Goal: Task Accomplishment & Management: Manage account settings

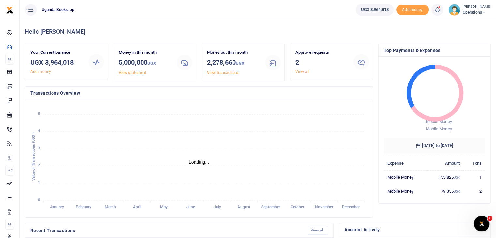
scroll to position [5, 5]
click at [301, 71] on link "View all" at bounding box center [302, 71] width 14 height 5
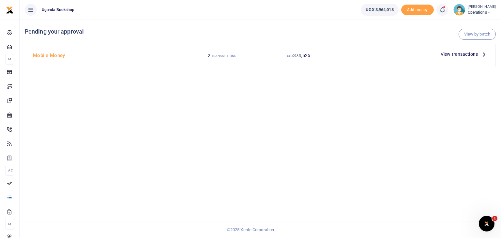
click at [452, 55] on span "View transactions" at bounding box center [459, 54] width 37 height 7
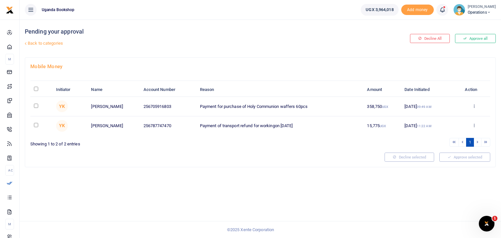
click at [35, 89] on input "\a \a : activate to sort column descending" at bounding box center [36, 89] width 4 height 4
checkbox input "true"
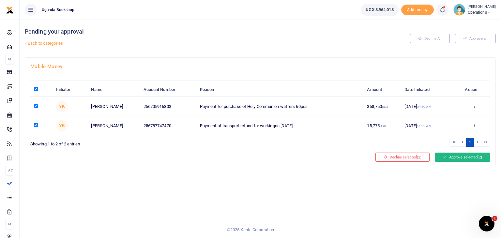
click at [466, 159] on button "Approve selected (2)" at bounding box center [462, 157] width 55 height 9
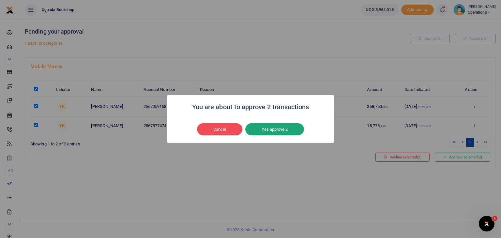
click at [277, 127] on button "Yes approve 2" at bounding box center [274, 129] width 59 height 12
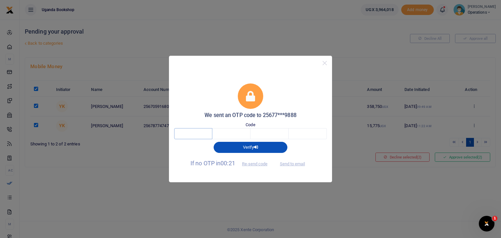
click at [191, 129] on input "text" at bounding box center [193, 133] width 38 height 11
type input "6"
type input "4"
type input "7"
type input "1"
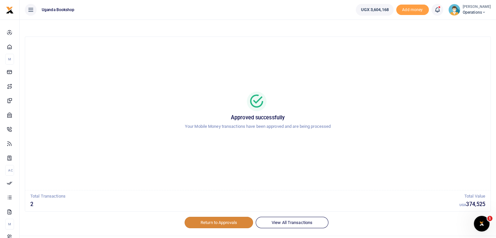
click at [224, 224] on link "Return to Approvals" at bounding box center [219, 222] width 68 height 11
